Goal: Information Seeking & Learning: Find specific fact

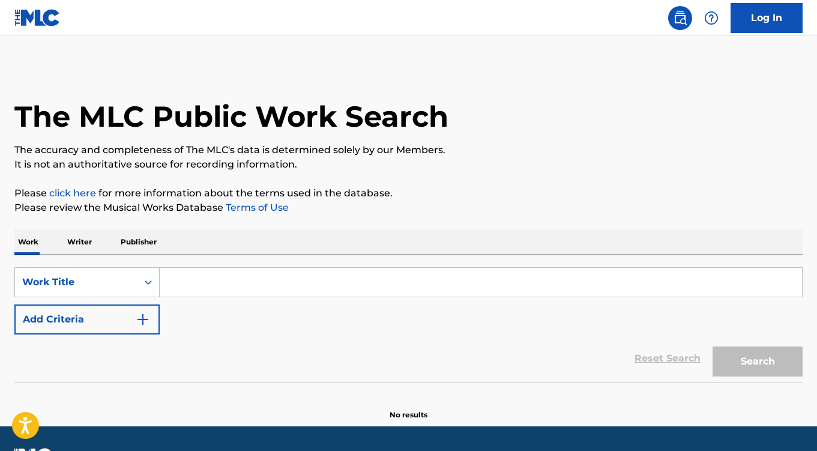
click at [247, 269] on input "Search Form" at bounding box center [481, 282] width 642 height 29
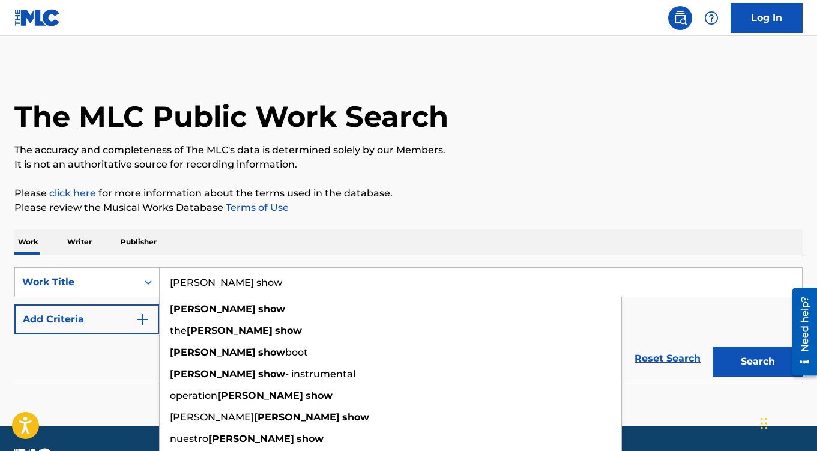
type input "[PERSON_NAME] show"
click at [296, 243] on div "Work Writer Publisher" at bounding box center [408, 241] width 788 height 25
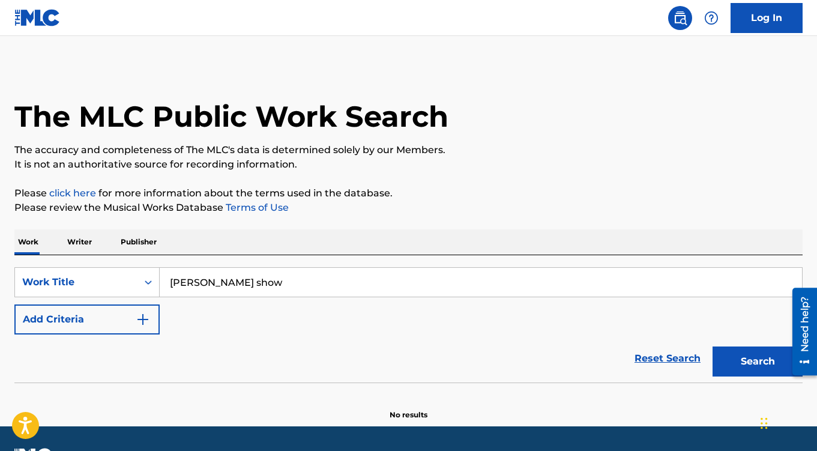
scroll to position [33, 0]
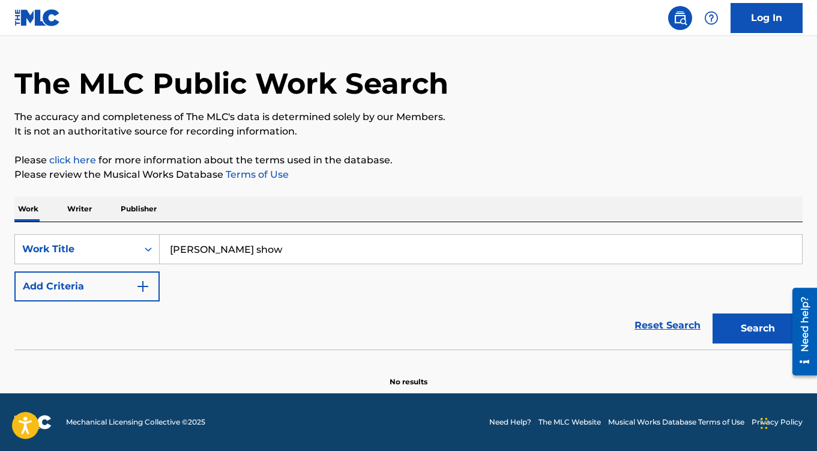
click at [108, 271] on button "Add Criteria" at bounding box center [86, 286] width 145 height 30
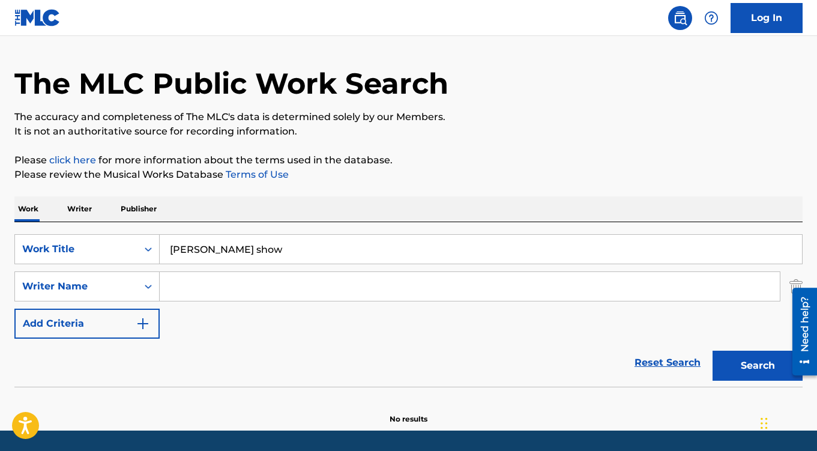
click at [194, 289] on input "Search Form" at bounding box center [470, 286] width 620 height 29
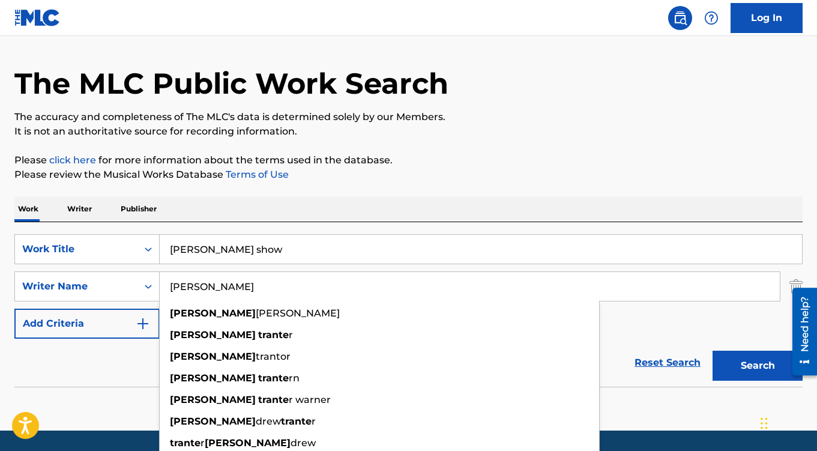
type input "[PERSON_NAME]"
click at [712, 350] on button "Search" at bounding box center [757, 365] width 90 height 30
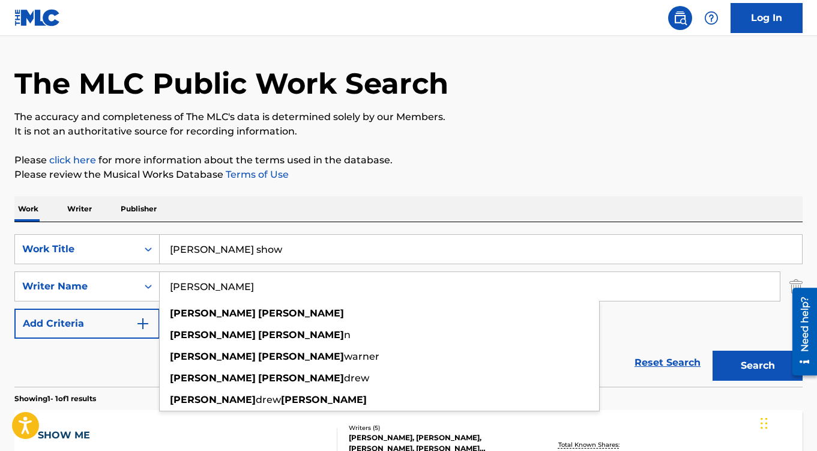
click at [717, 323] on div "SearchWithCriteria39c77774-8d45-463e-9c75-371856f2903e Work Title [PERSON_NAME]…" at bounding box center [408, 286] width 788 height 104
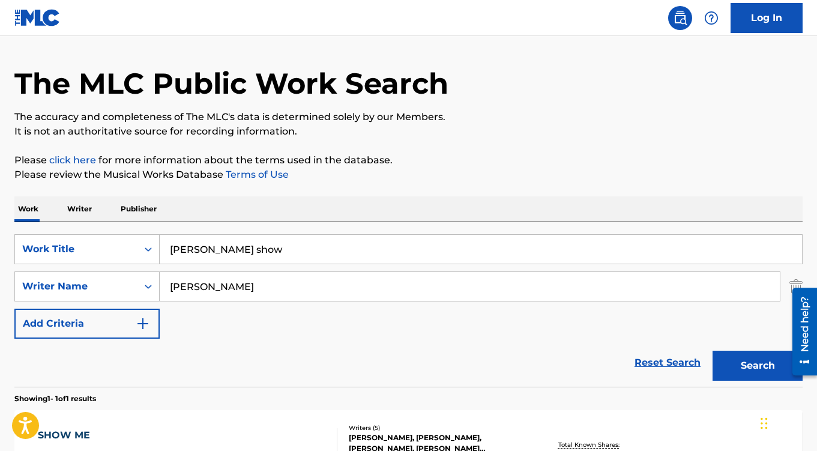
click at [748, 369] on button "Search" at bounding box center [757, 365] width 90 height 30
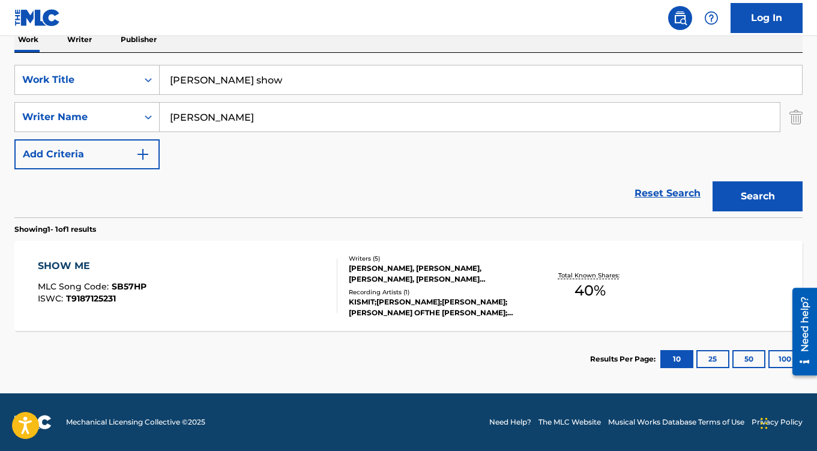
click at [447, 289] on div "Recording Artists ( 1 )" at bounding box center [437, 291] width 176 height 9
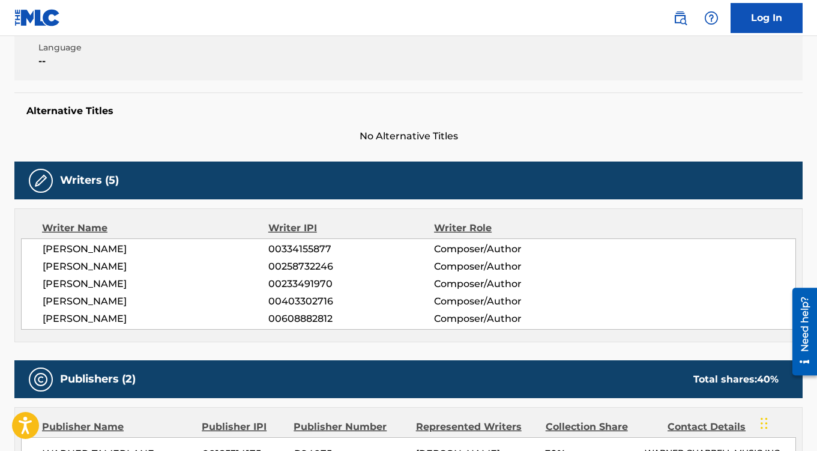
scroll to position [263, 0]
